Goal: Task Accomplishment & Management: Complete application form

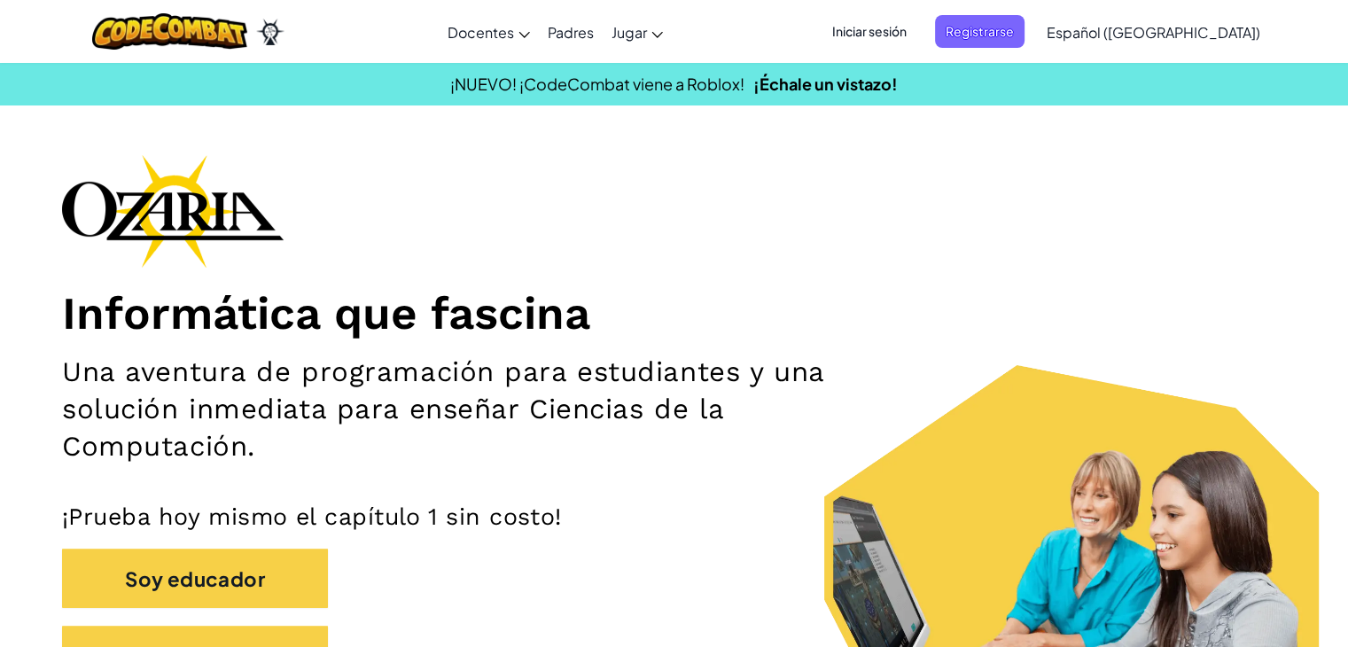
click at [906, 26] on font "Iniciar sesión" at bounding box center [869, 31] width 74 height 16
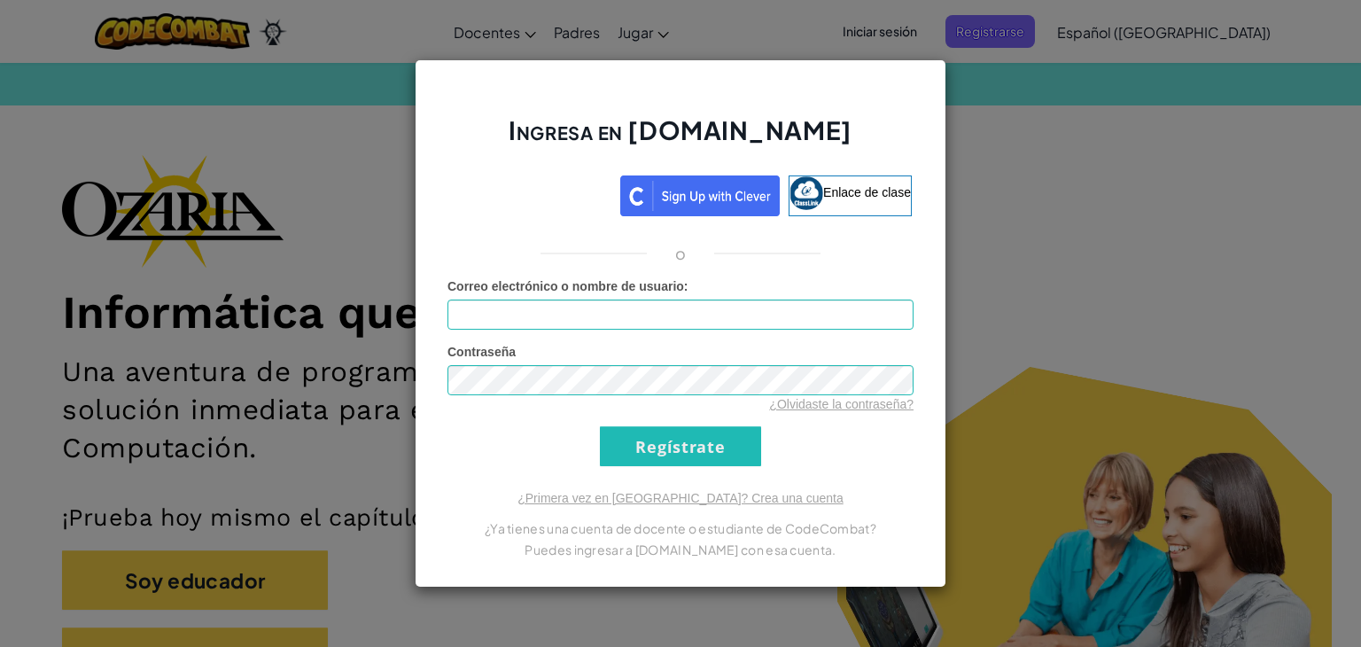
drag, startPoint x: 384, startPoint y: 565, endPoint x: 496, endPoint y: 113, distance: 465.0
click at [496, 113] on h2 "Ingresa en [DOMAIN_NAME]" at bounding box center [681, 138] width 466 height 51
click at [90, 465] on div "Ingresa en [DOMAIN_NAME] Enlace de clase o Error desconocido. Correo electrónic…" at bounding box center [680, 323] width 1361 height 647
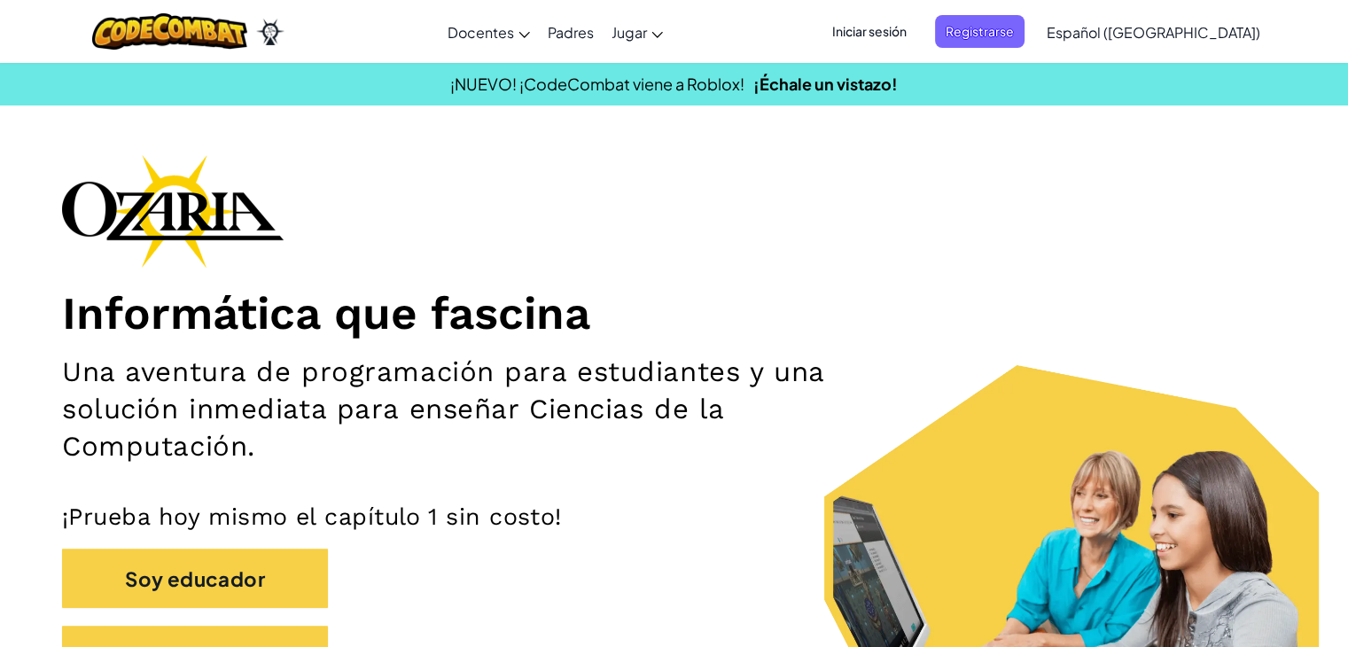
click at [906, 23] on font "Iniciar sesión" at bounding box center [869, 31] width 74 height 16
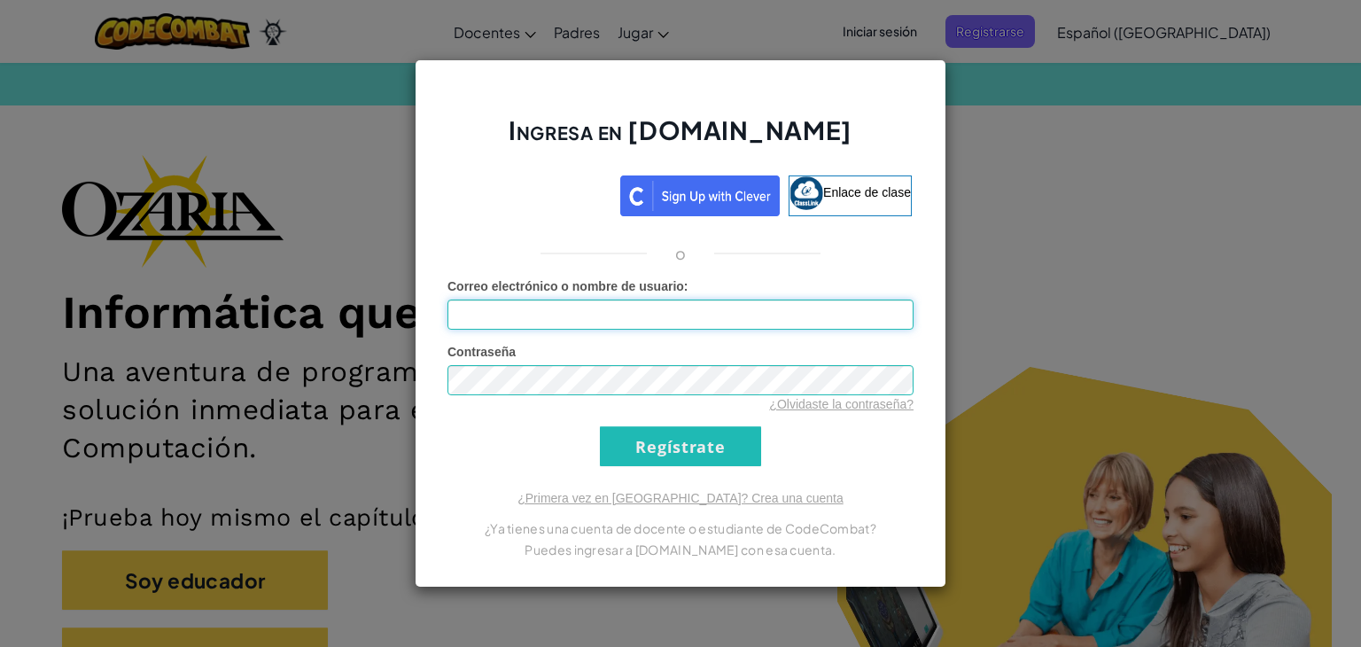
click at [488, 317] on input "Correo electrónico o nombre de usuario :" at bounding box center [681, 315] width 466 height 30
type input "[EMAIL_ADDRESS][DOMAIN_NAME]"
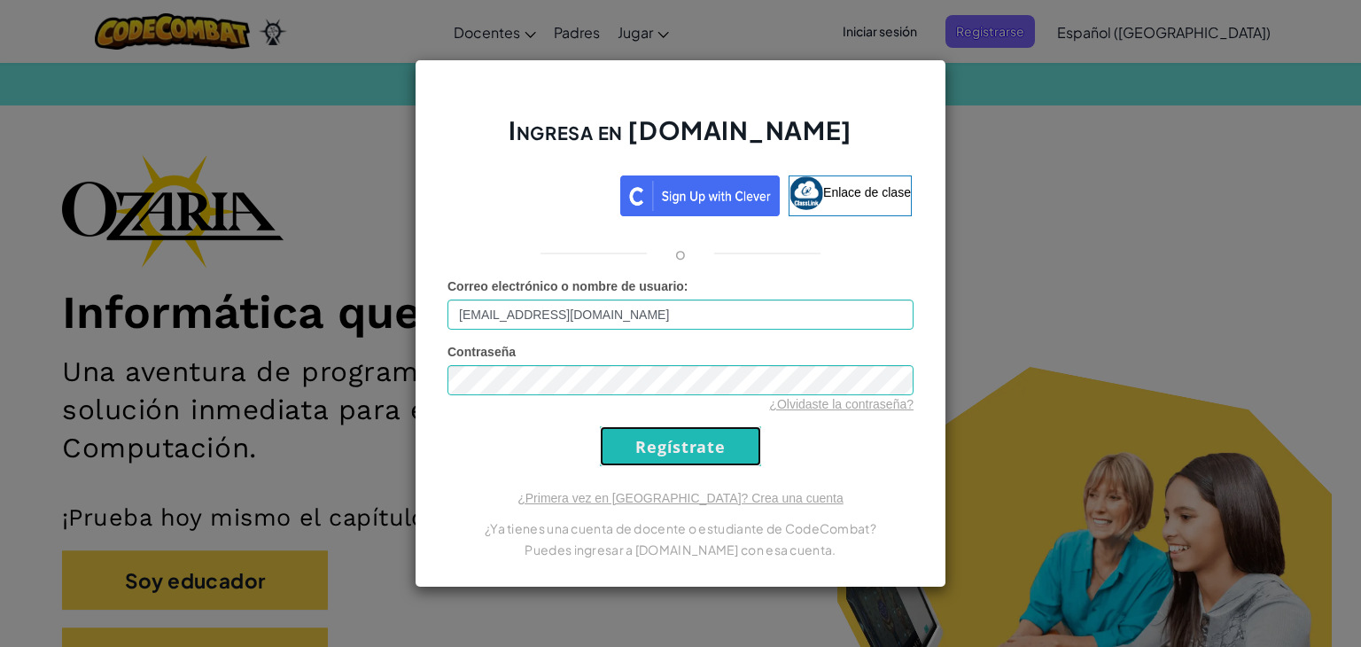
click at [614, 434] on input "Regístrate" at bounding box center [680, 446] width 161 height 40
click at [617, 437] on input "Regístrate" at bounding box center [680, 446] width 161 height 40
